Goal: Task Accomplishment & Management: Manage account settings

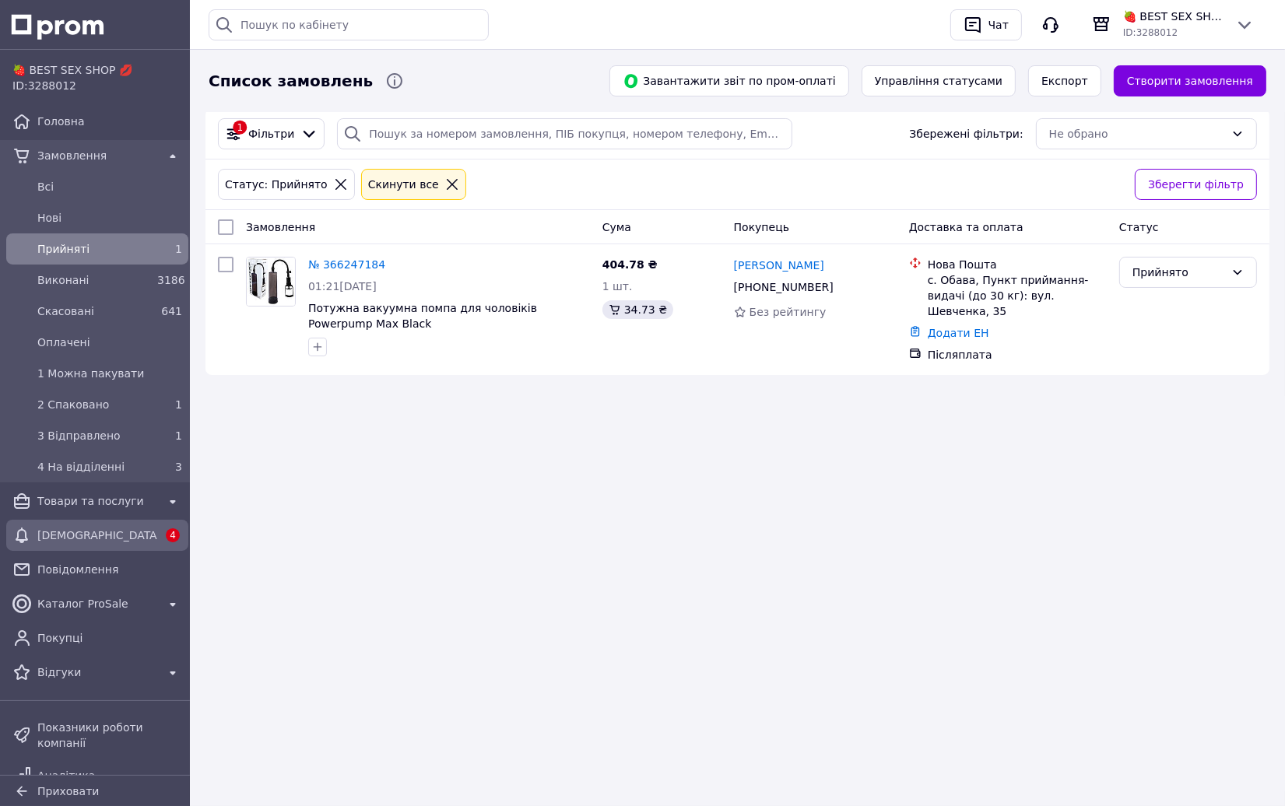
click at [111, 525] on div "[DEMOGRAPHIC_DATA]" at bounding box center [97, 535] width 126 height 22
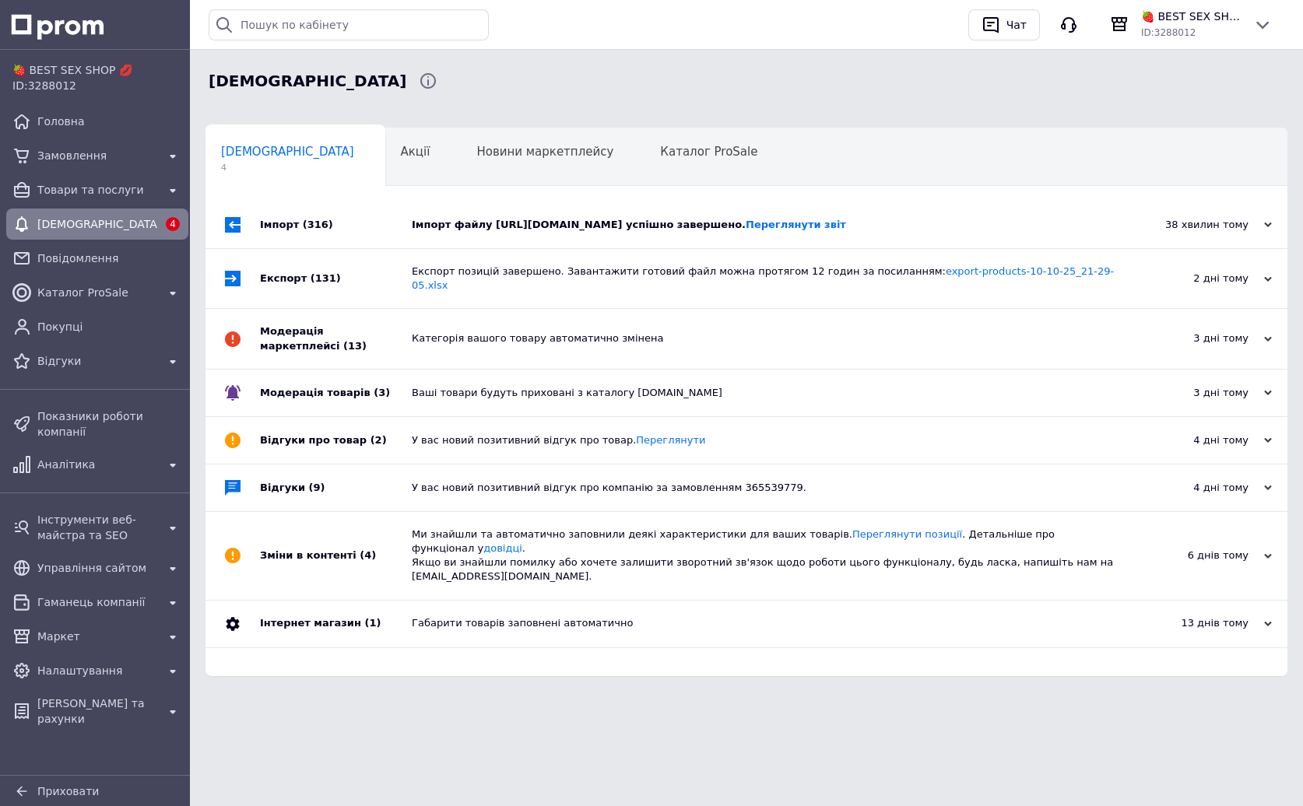
click at [651, 226] on div "Імпорт файлу [URL][DOMAIN_NAME] успішно завершено. Переглянути звіт" at bounding box center [764, 225] width 704 height 14
click at [587, 289] on div "Експорт позицій завершено. Завантажити готовий файл можна протягом 12 годин за …" at bounding box center [764, 279] width 704 height 28
click at [124, 198] on div "Товари та послуги" at bounding box center [97, 190] width 126 height 22
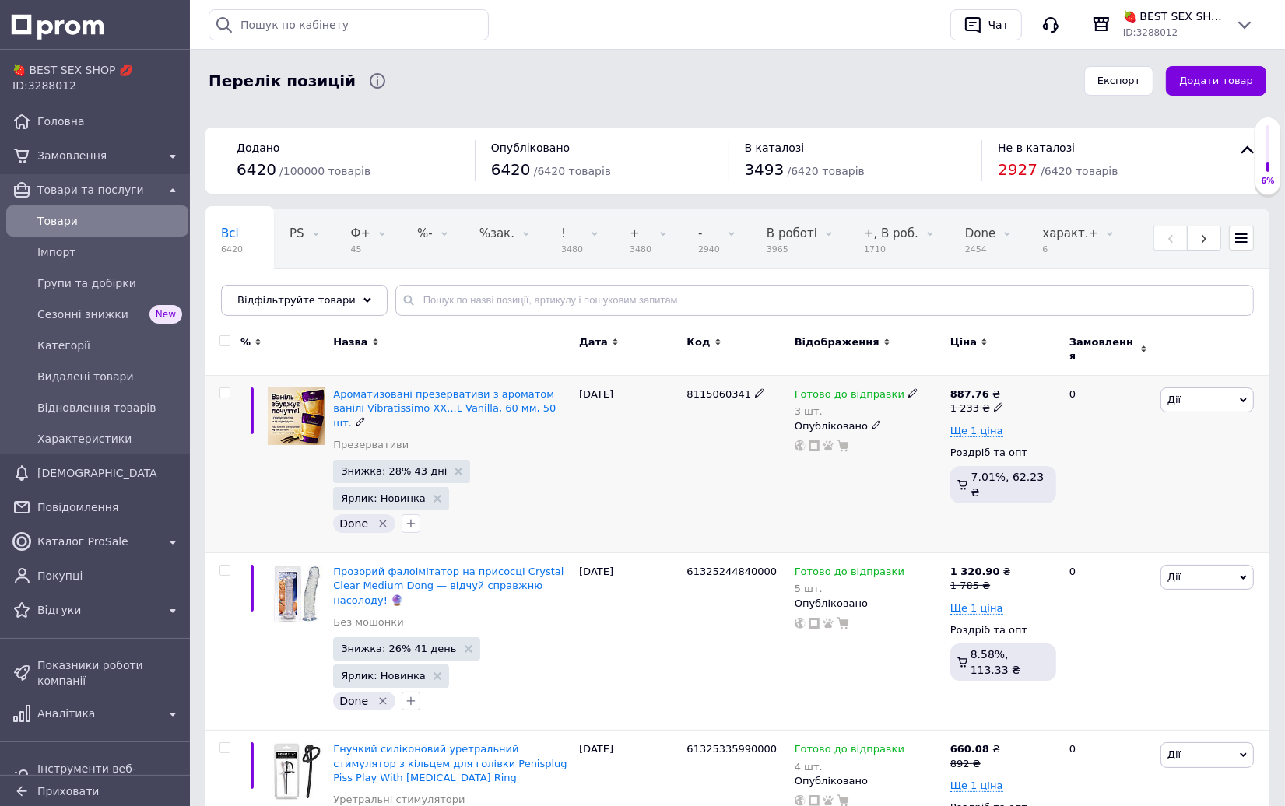
click at [1226, 476] on div "[PERSON_NAME] Підняти на початок групи Копіювати Знижка Подарунок Супутні Прихо…" at bounding box center [1212, 464] width 113 height 177
click at [194, 28] on div "Історія пошуку Очистити всю 362130980 352159169 350649631 Чат 🍓 BEST SEX SHOP 💋…" at bounding box center [737, 25] width 1095 height 50
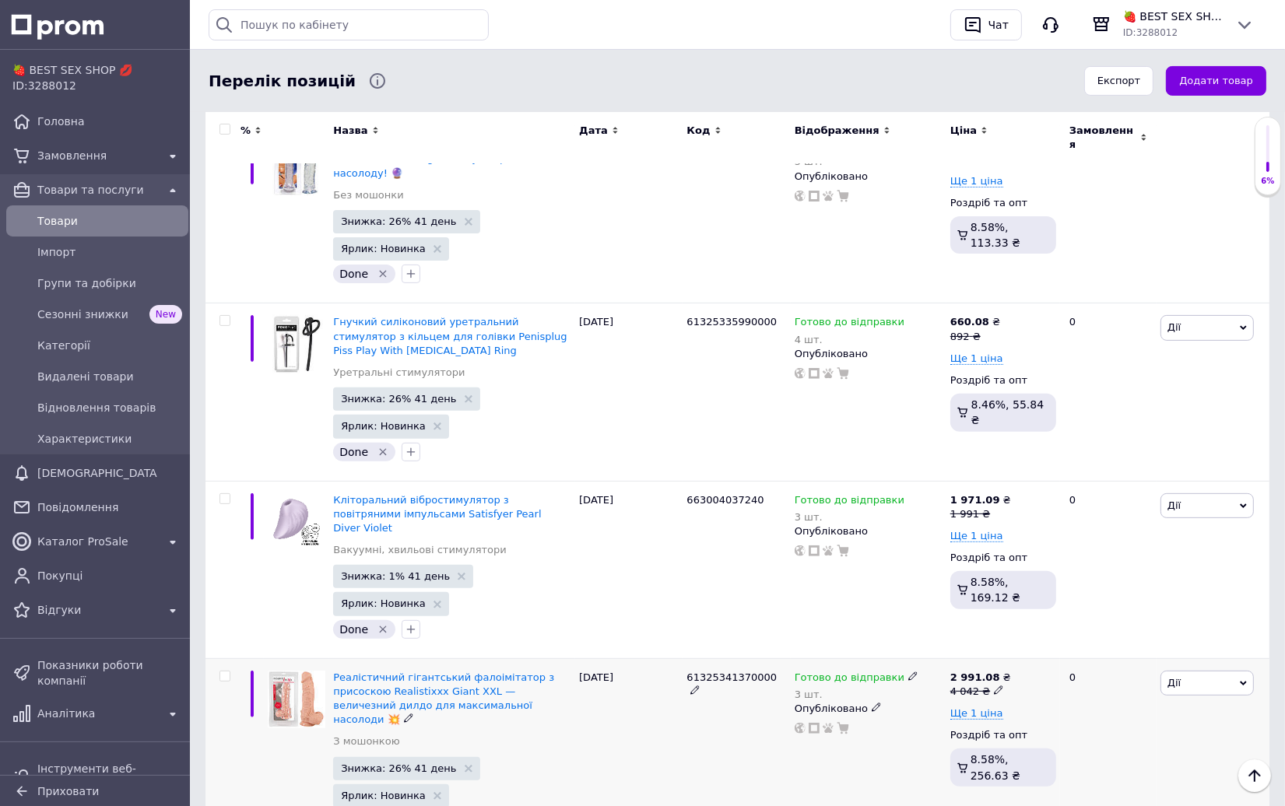
scroll to position [467, 0]
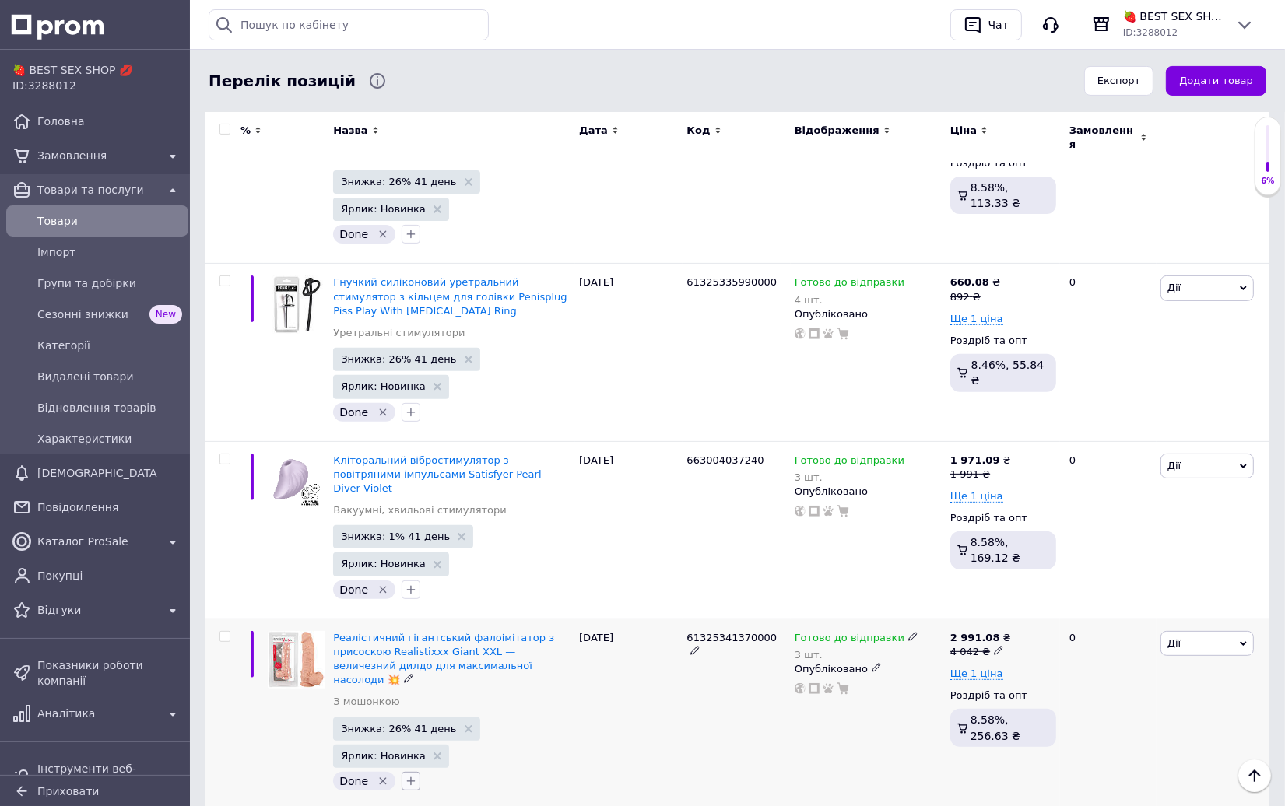
click at [405, 775] on icon "button" at bounding box center [411, 781] width 12 height 12
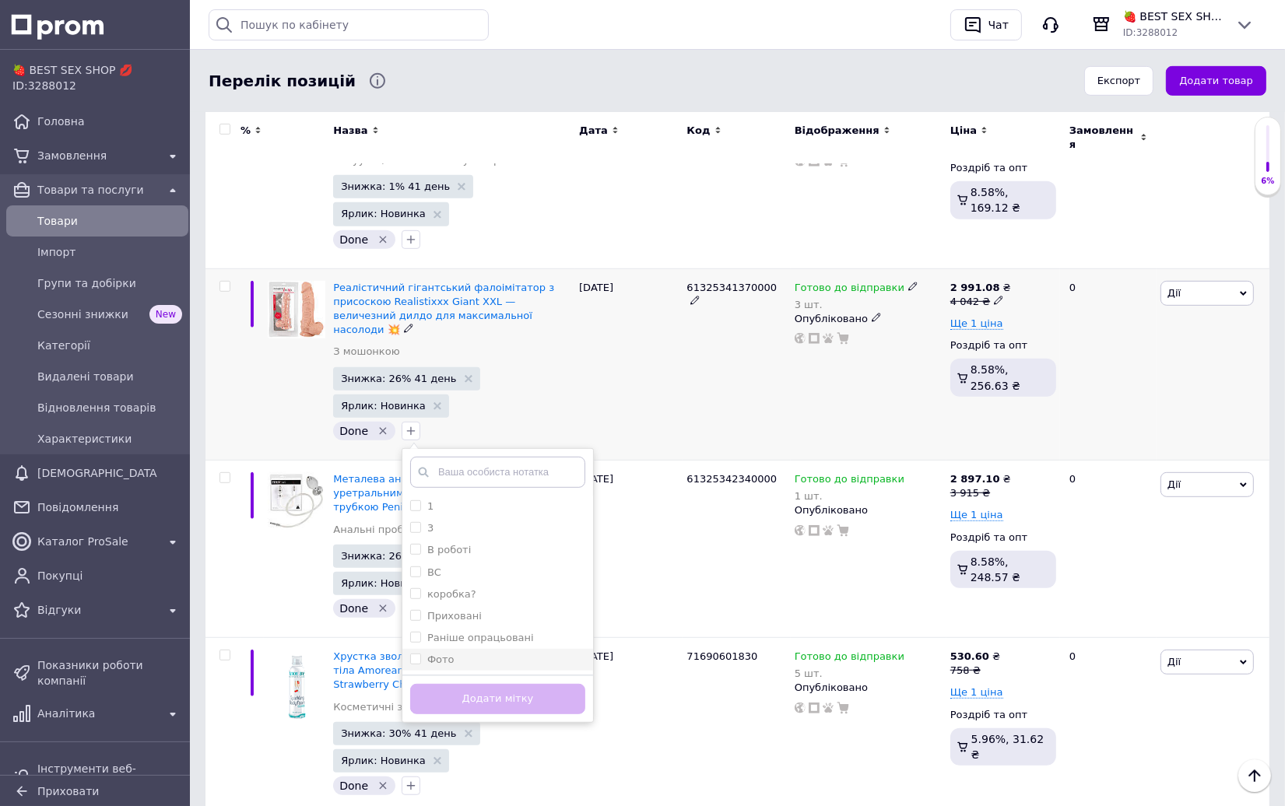
click at [442, 654] on label "Фото" at bounding box center [440, 660] width 27 height 12
checkbox input "true"
drag, startPoint x: 466, startPoint y: 583, endPoint x: 1104, endPoint y: 679, distance: 645.2
click at [466, 684] on button "Додати мітку" at bounding box center [497, 699] width 175 height 30
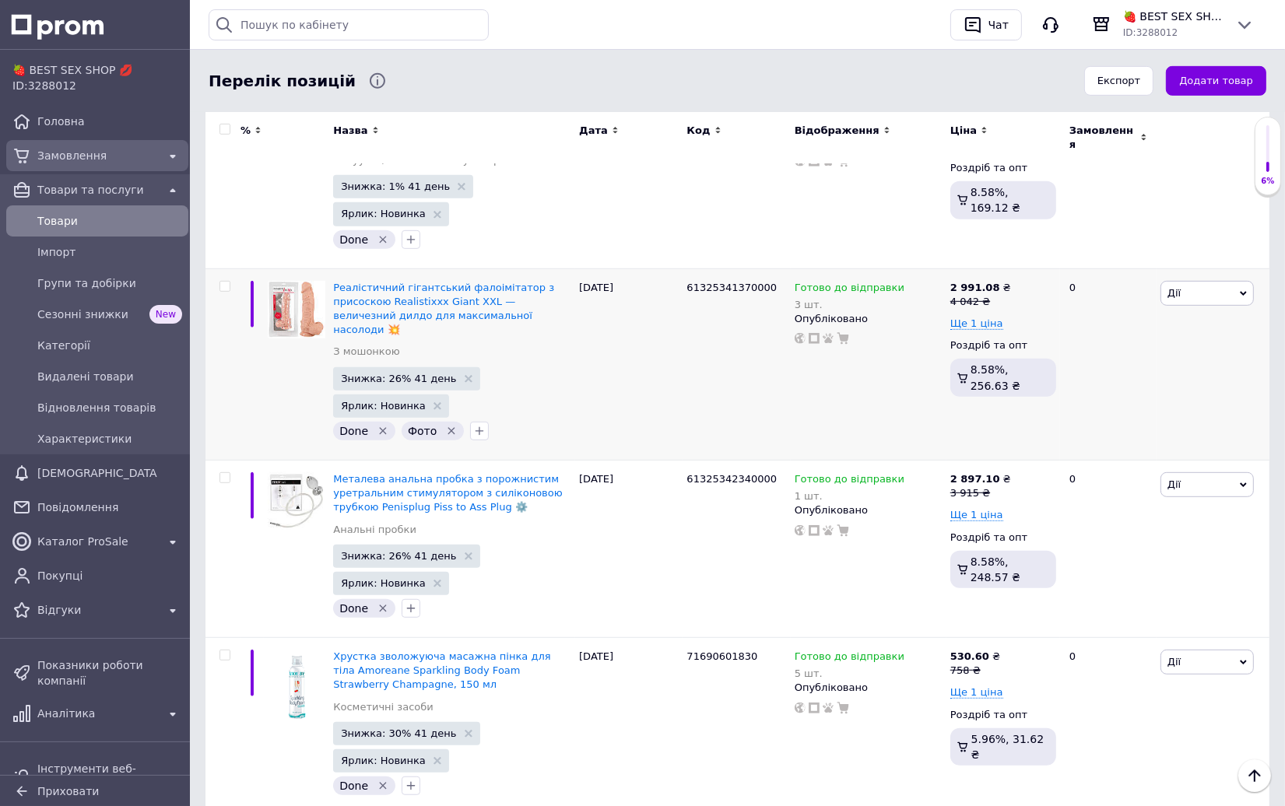
click at [91, 156] on span "Замовлення" at bounding box center [97, 156] width 120 height 16
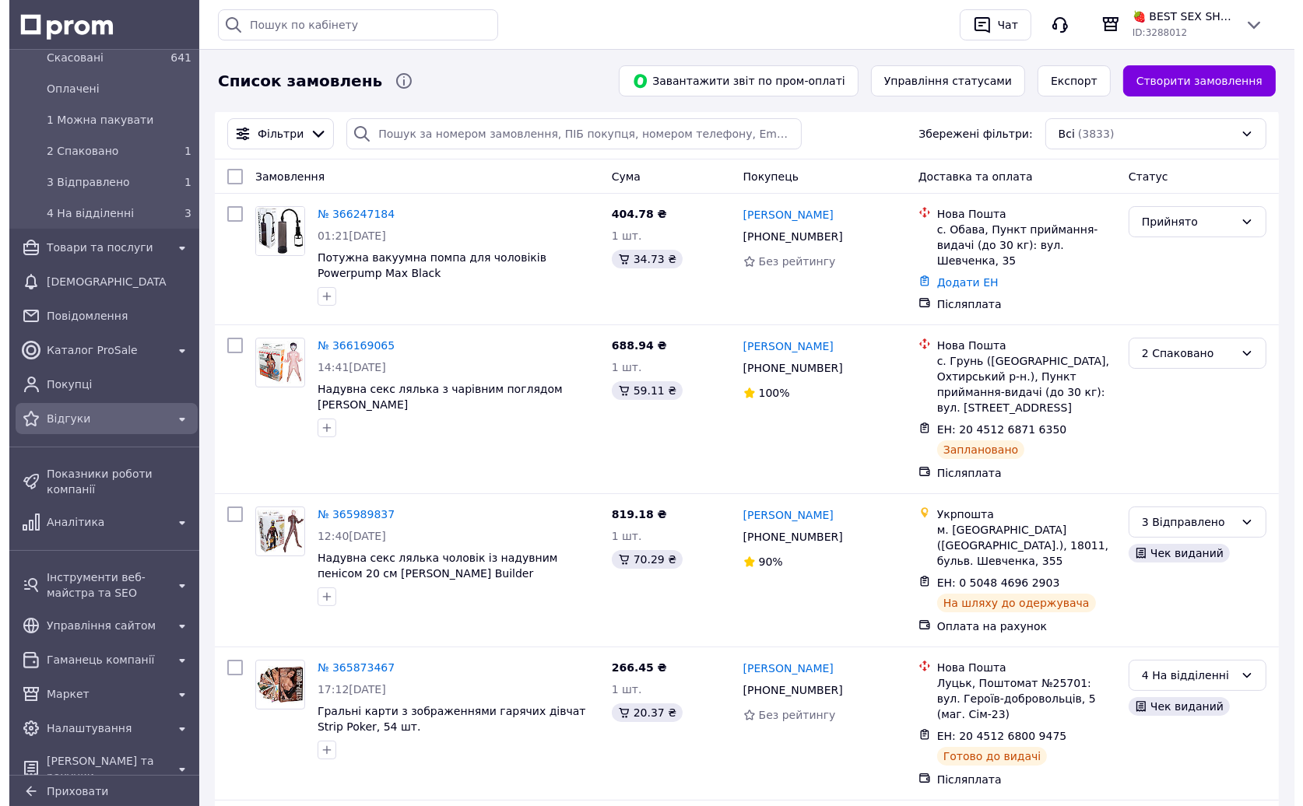
scroll to position [255, 0]
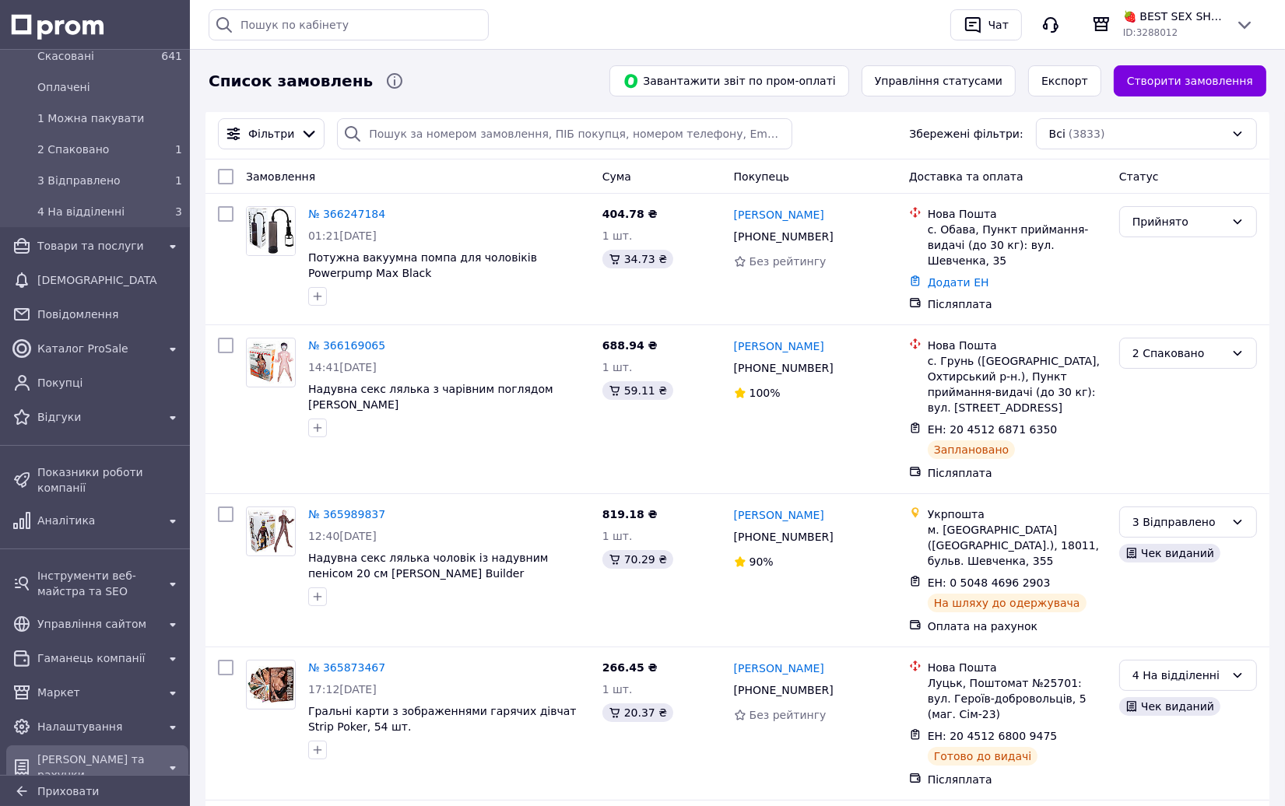
click at [115, 756] on div "[PERSON_NAME] та рахунки" at bounding box center [97, 767] width 126 height 37
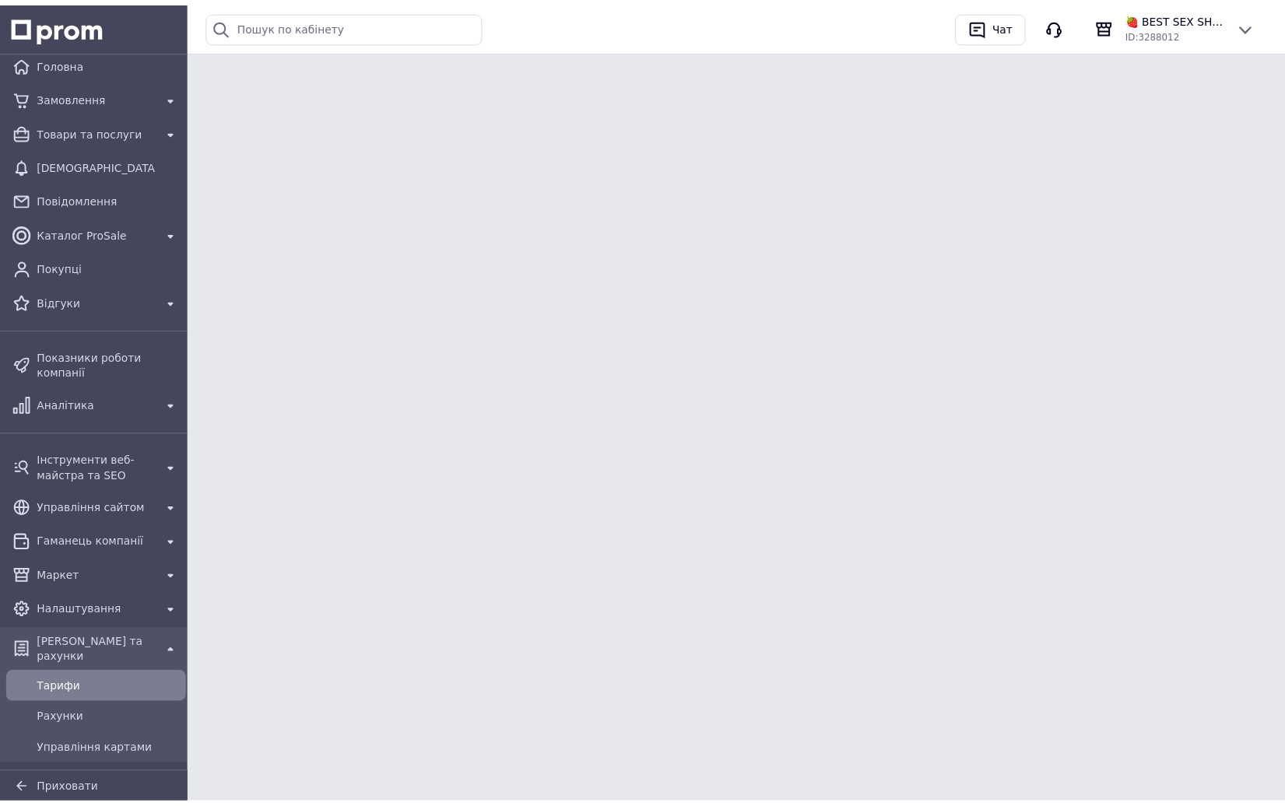
scroll to position [38, 0]
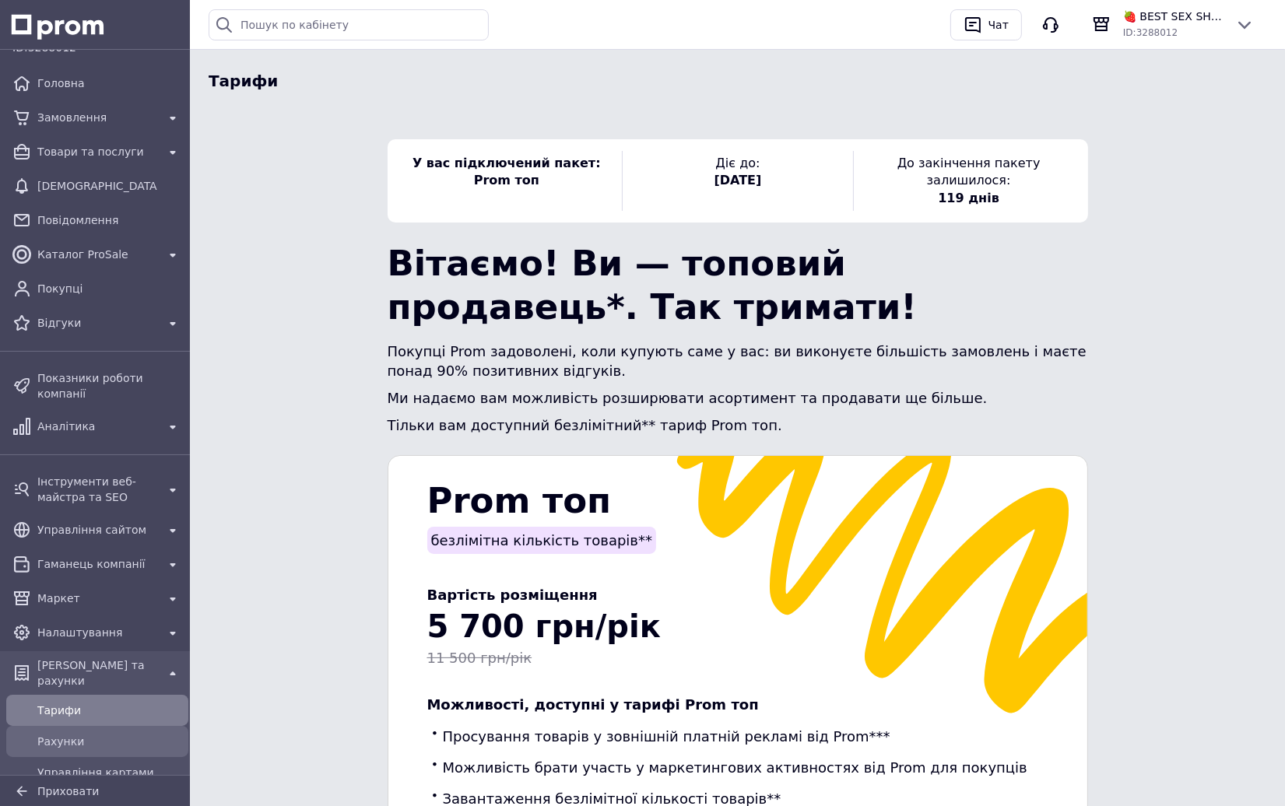
click at [108, 734] on span "Рахунки" at bounding box center [109, 742] width 145 height 16
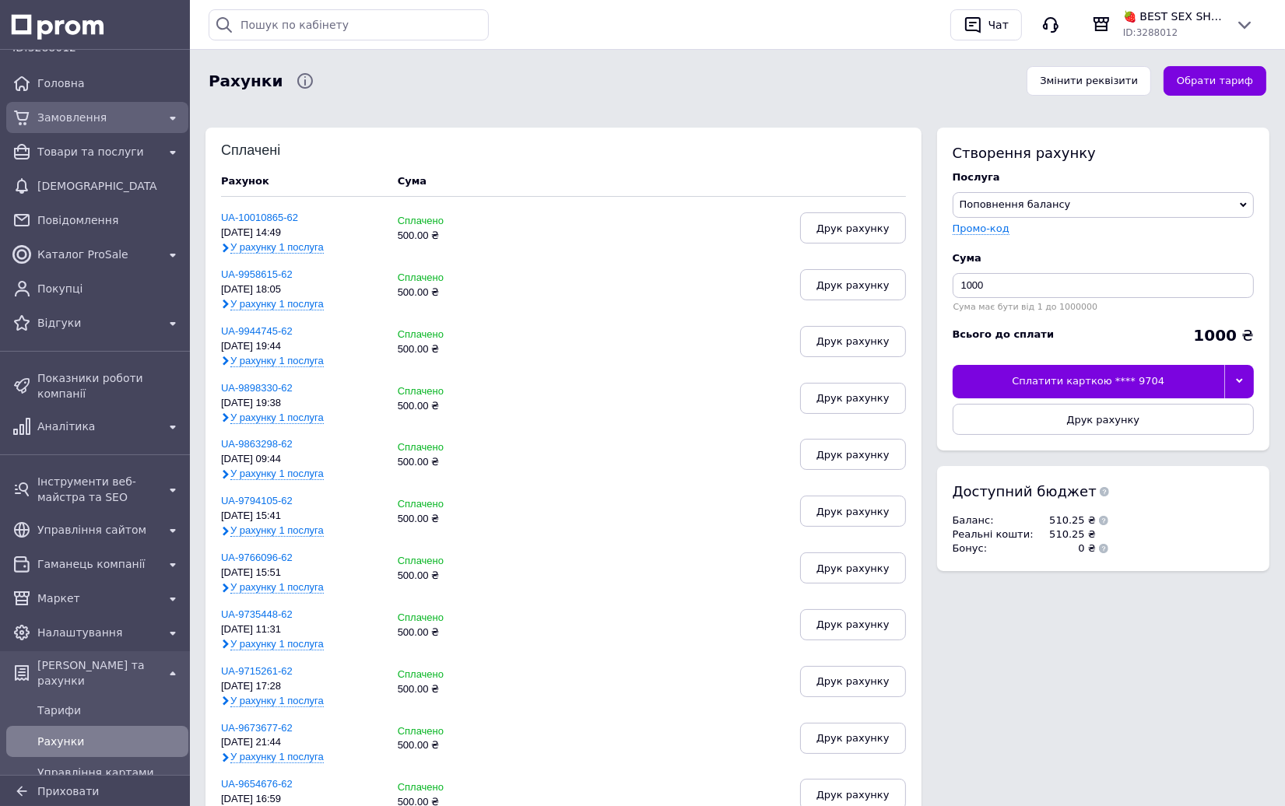
click at [67, 125] on span "Замовлення" at bounding box center [97, 118] width 120 height 16
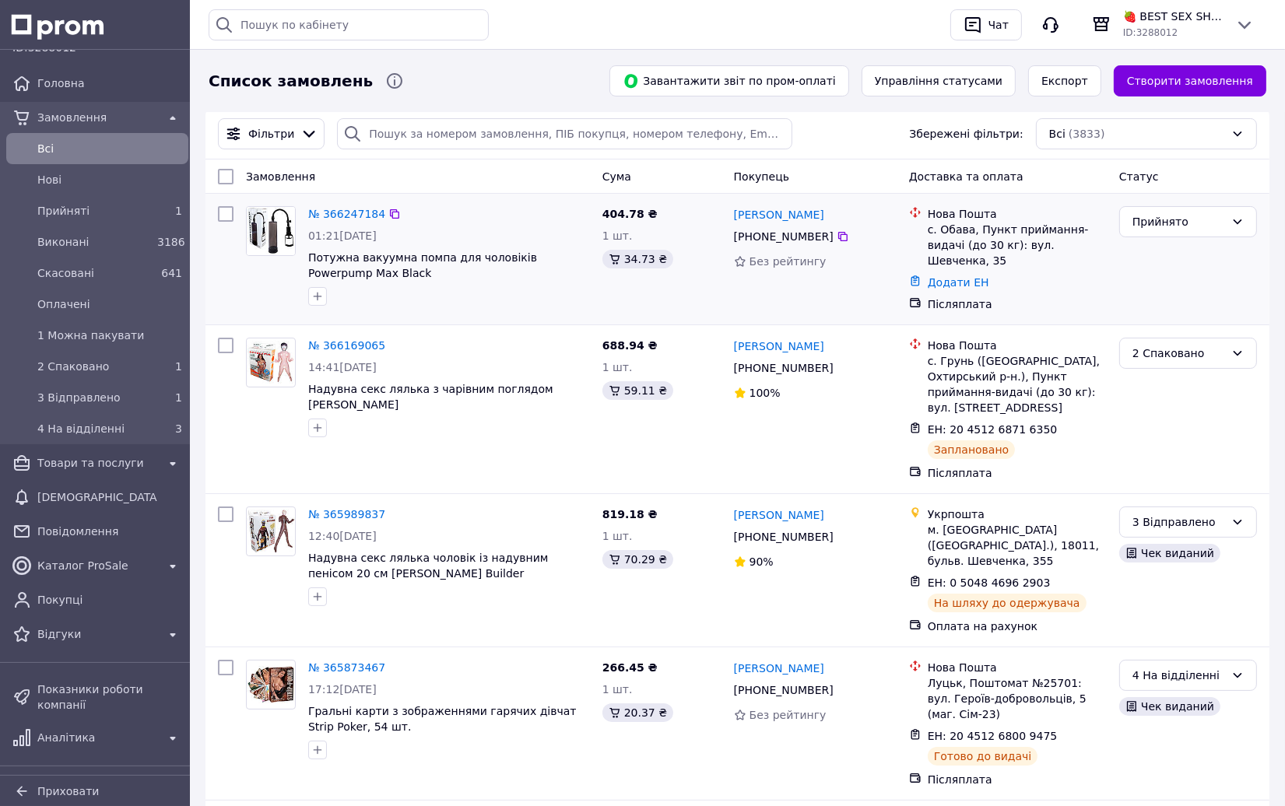
click at [1084, 299] on div "Післяплата" at bounding box center [1016, 304] width 185 height 22
click at [794, 303] on div "[PERSON_NAME] [PHONE_NUMBER] Без рейтингу" at bounding box center [815, 259] width 175 height 118
click at [465, 134] on input "search" at bounding box center [564, 133] width 454 height 31
paste input "365631891"
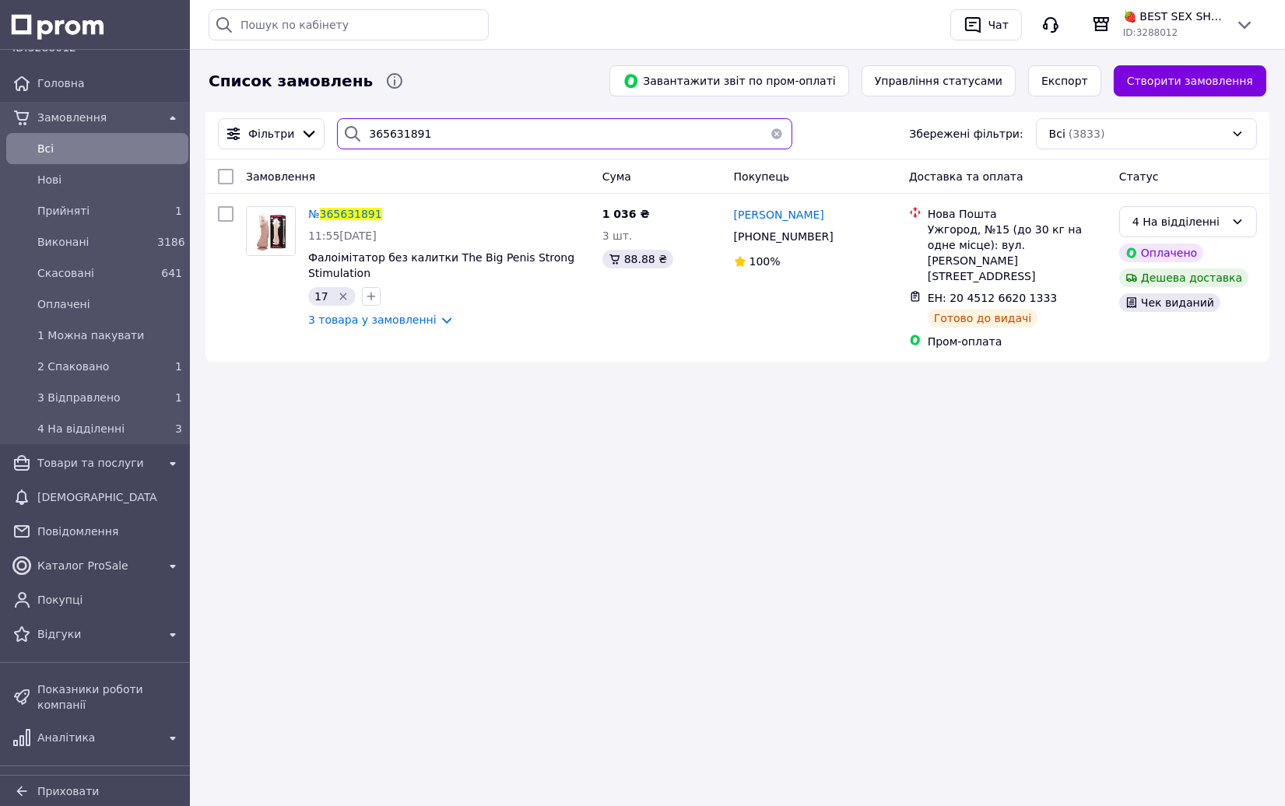
click at [543, 142] on input "365631891" at bounding box center [564, 133] width 454 height 31
paste input "762694"
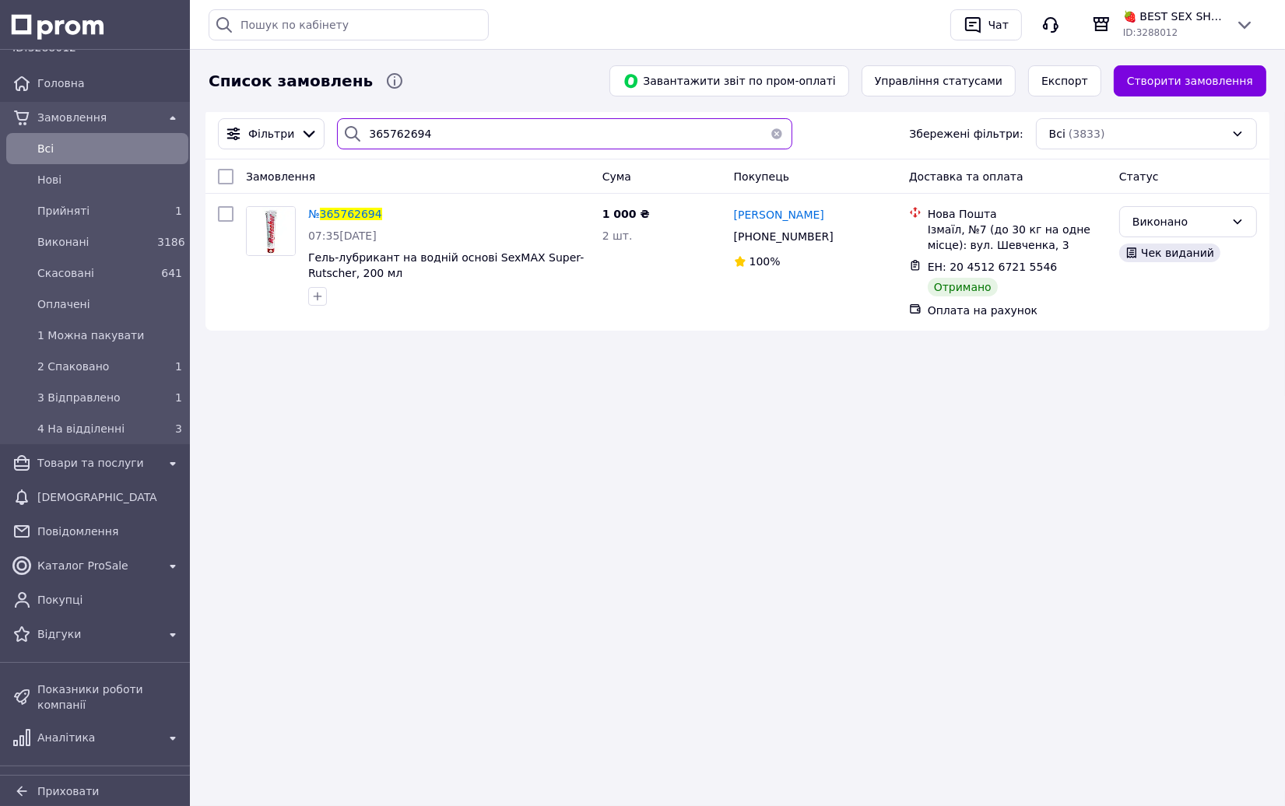
click at [587, 138] on input "365762694" at bounding box center [564, 133] width 454 height 31
paste input "802363"
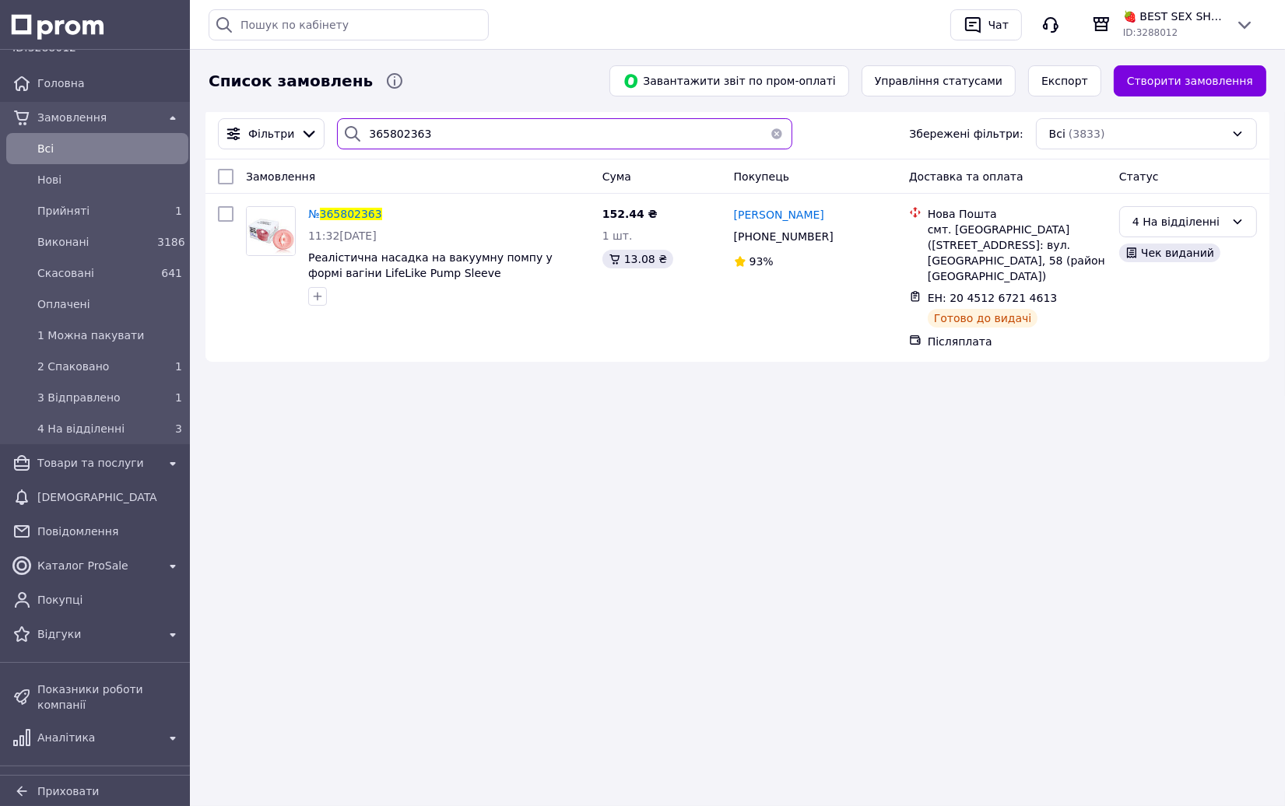
click at [571, 134] on input "365802363" at bounding box center [564, 133] width 454 height 31
paste input "73467"
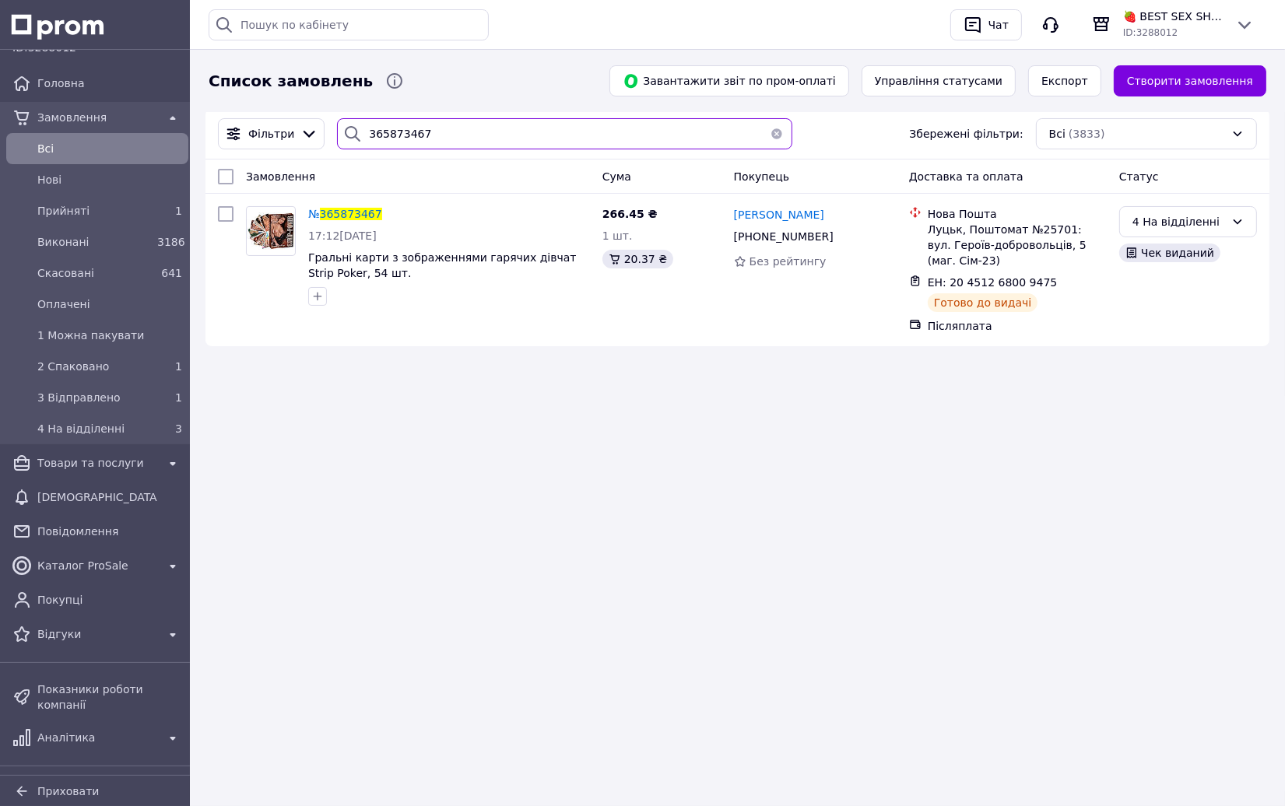
click at [527, 131] on input "365873467" at bounding box center [564, 133] width 454 height 31
paste input "98983"
type input "365989837"
